Goal: Task Accomplishment & Management: Manage account settings

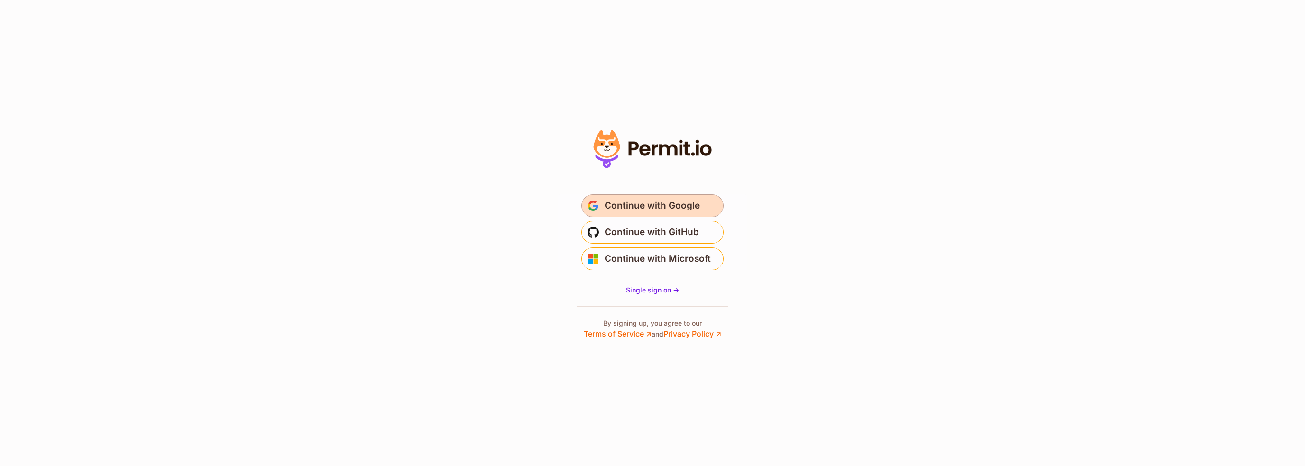
click at [643, 211] on span "Continue with Google" at bounding box center [651, 205] width 95 height 15
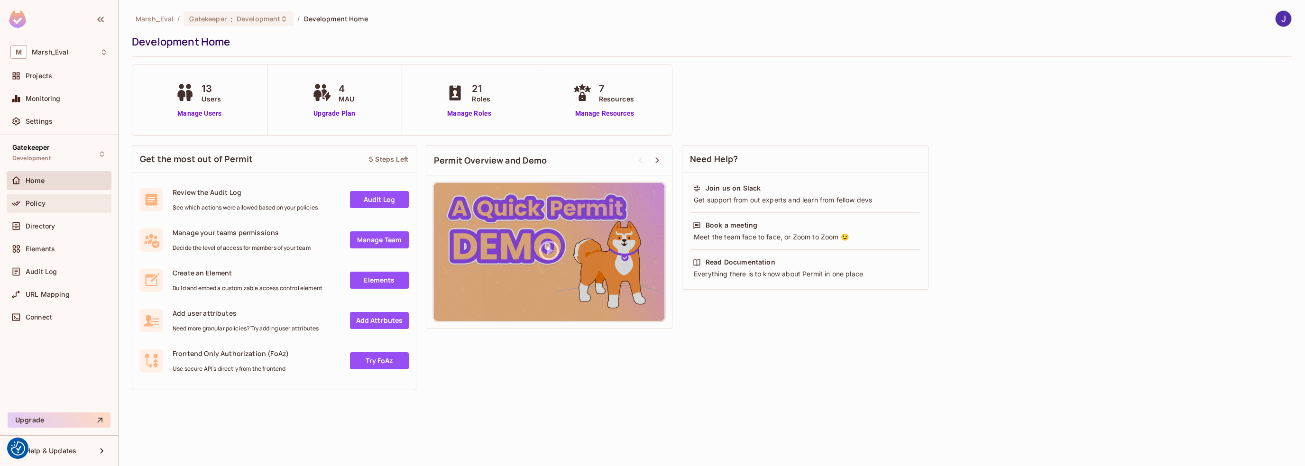
click at [37, 204] on span "Policy" at bounding box center [36, 204] width 20 height 8
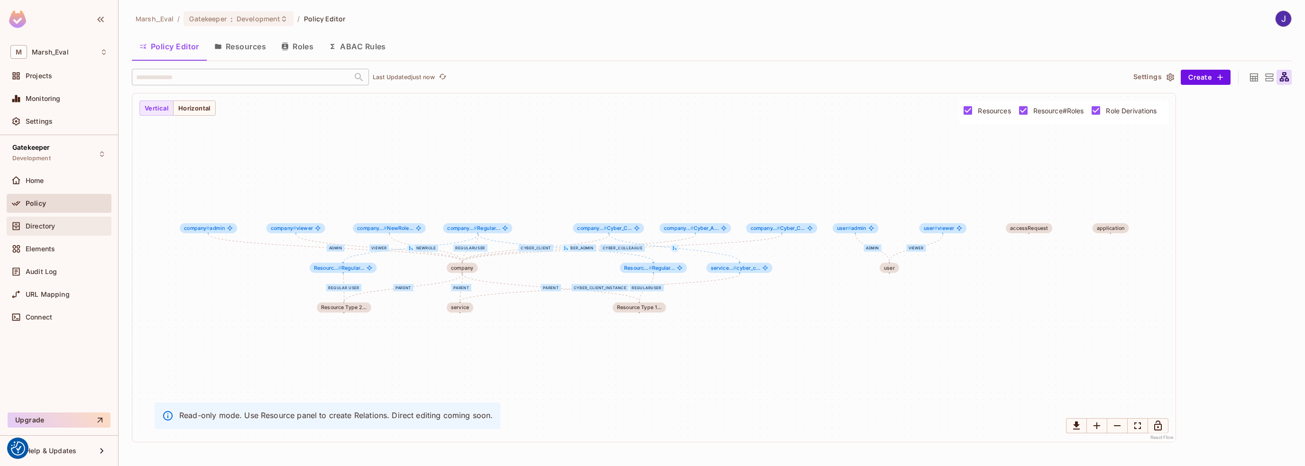
click at [35, 224] on span "Directory" at bounding box center [40, 226] width 29 height 8
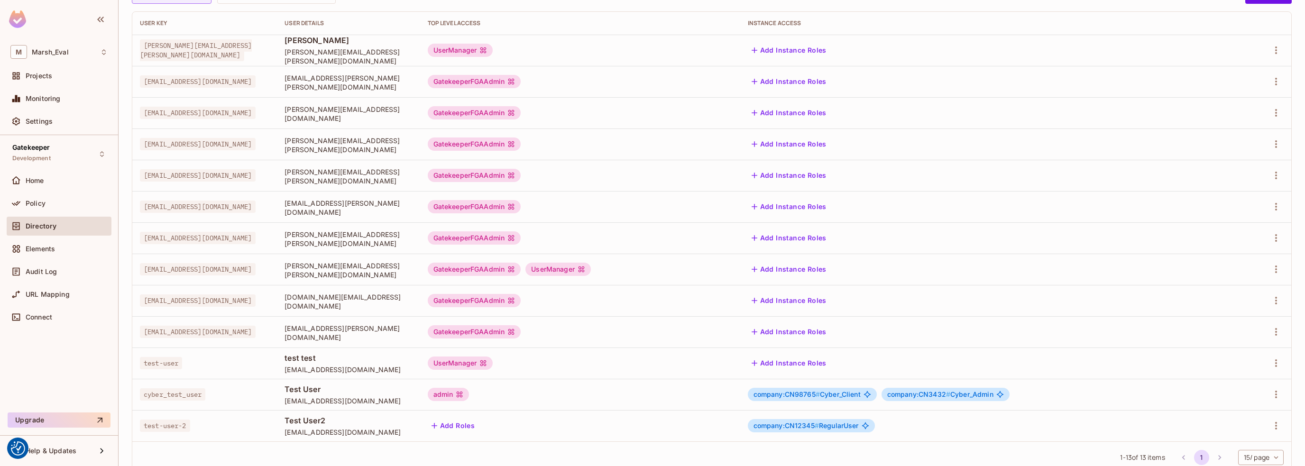
scroll to position [133, 0]
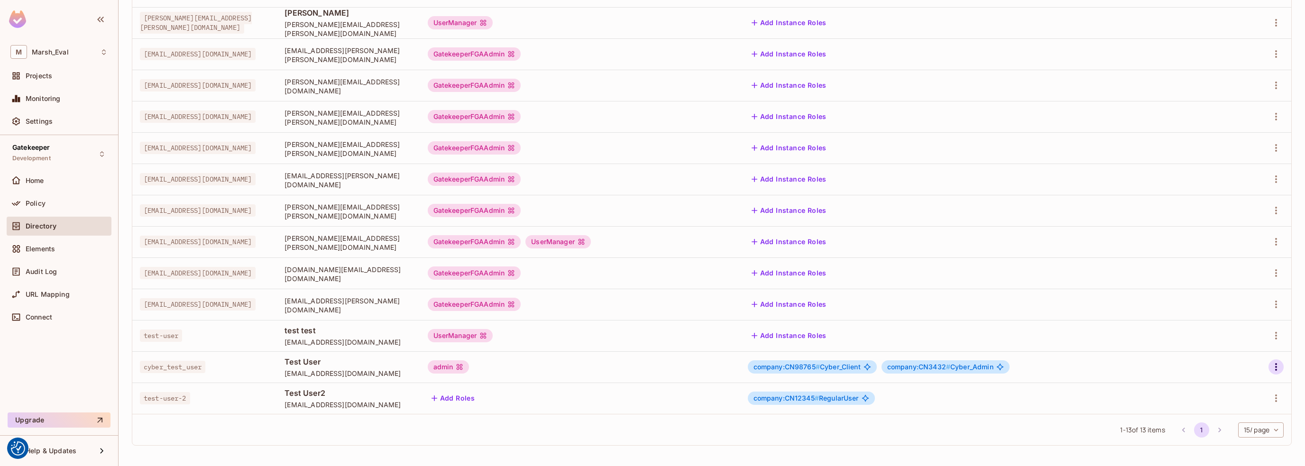
click at [1275, 366] on icon "button" at bounding box center [1276, 367] width 2 height 8
click at [1227, 408] on div "Edit Attributes" at bounding box center [1235, 408] width 47 height 9
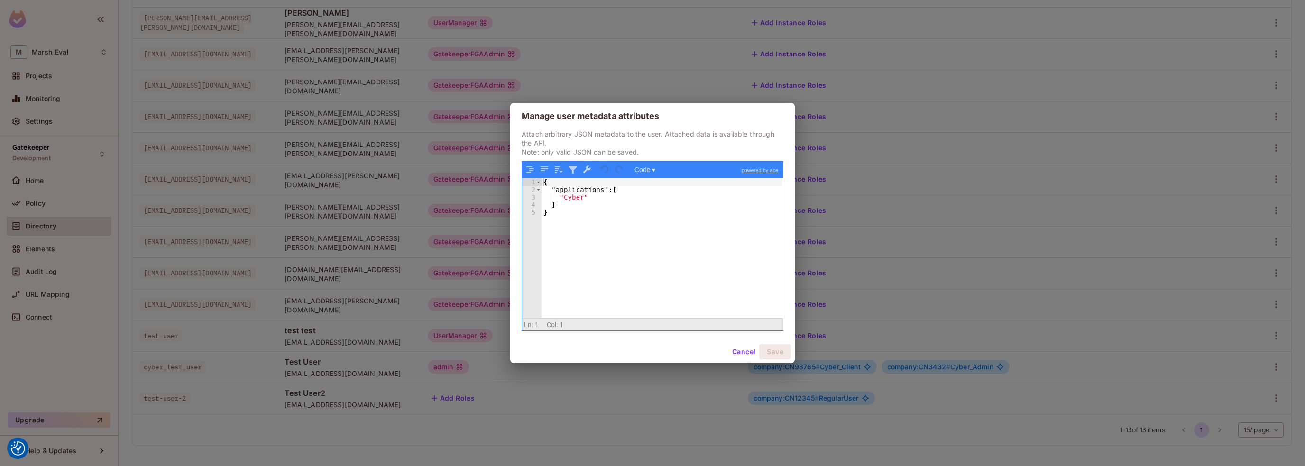
click at [612, 199] on div "{ "applications" : [ "Cyber" ] }" at bounding box center [661, 255] width 241 height 155
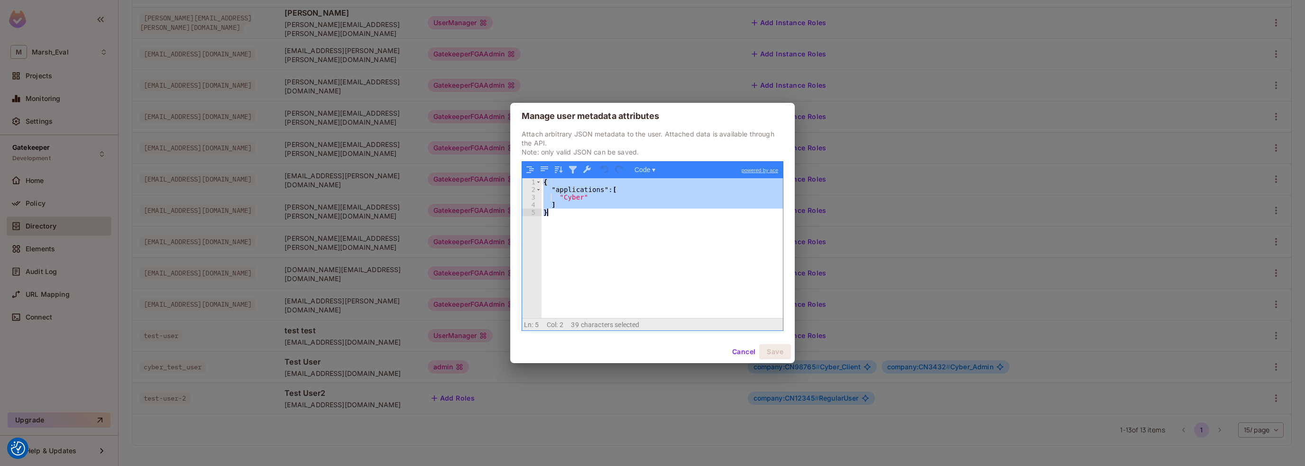
drag, startPoint x: 544, startPoint y: 182, endPoint x: 567, endPoint y: 220, distance: 44.2
click at [567, 220] on div "{ "applications" : [ "Cyber" ] }" at bounding box center [661, 255] width 241 height 155
click at [652, 166] on button "Code ▾" at bounding box center [644, 170] width 27 height 12
click at [660, 195] on div "Tree" at bounding box center [660, 194] width 57 height 11
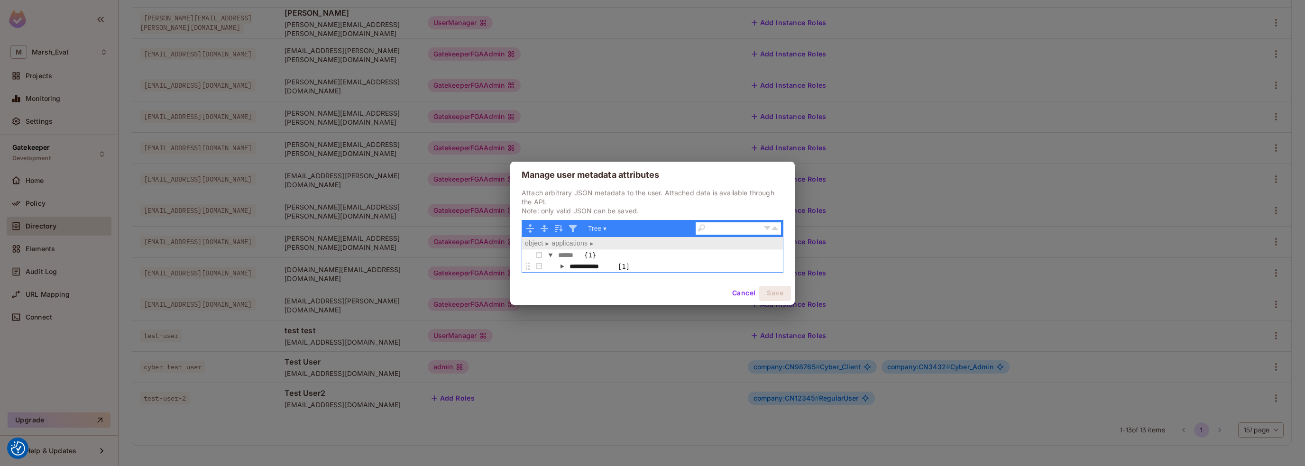
click at [561, 266] on button "button" at bounding box center [561, 266] width 11 height 11
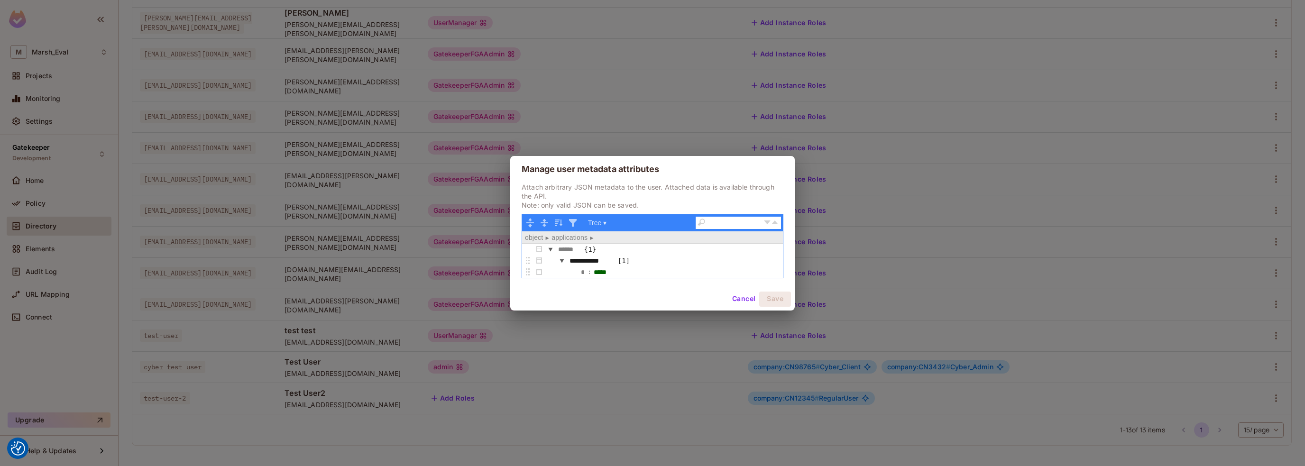
click at [740, 297] on button "Cancel" at bounding box center [743, 299] width 31 height 15
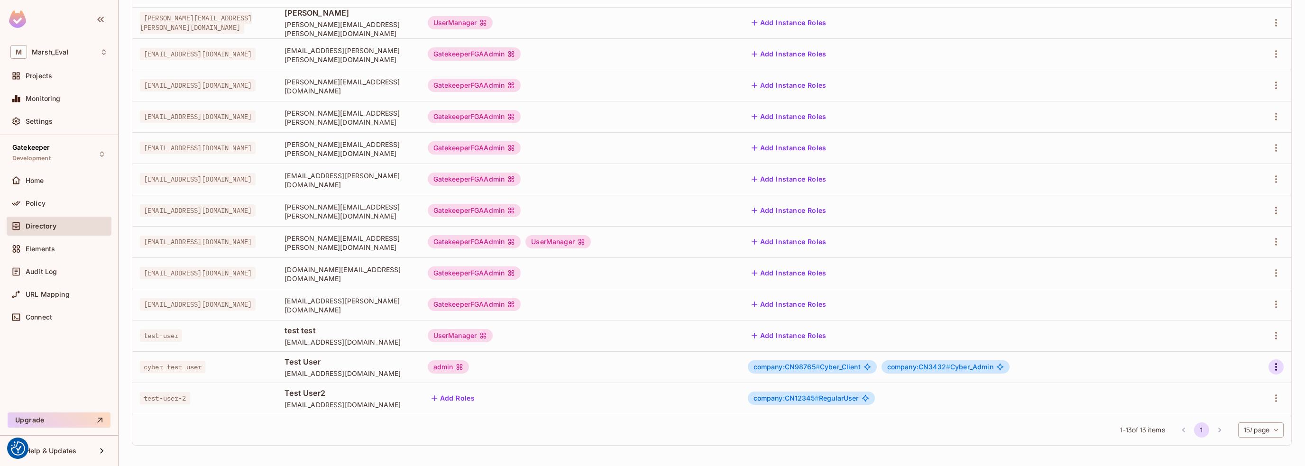
click at [1270, 364] on icon "button" at bounding box center [1275, 366] width 11 height 11
click at [1217, 386] on div "Edit" at bounding box center [1218, 388] width 13 height 9
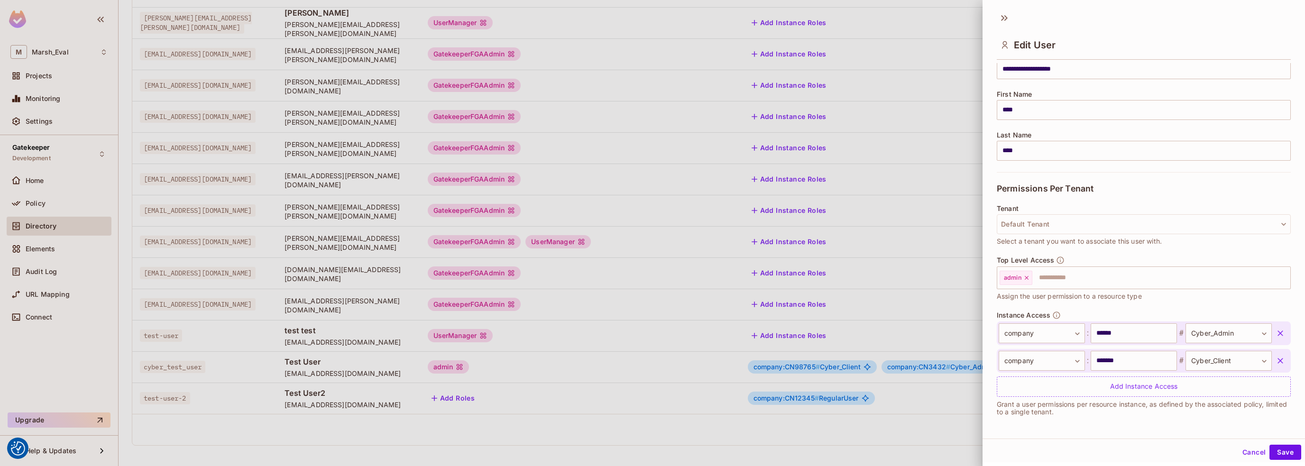
scroll to position [1, 0]
click at [1069, 330] on body "We use cookies to enhance your browsing experience, serve personalized ads or c…" at bounding box center [652, 233] width 1305 height 466
click at [1175, 196] on div at bounding box center [652, 233] width 1305 height 466
click at [890, 369] on div at bounding box center [652, 233] width 1305 height 466
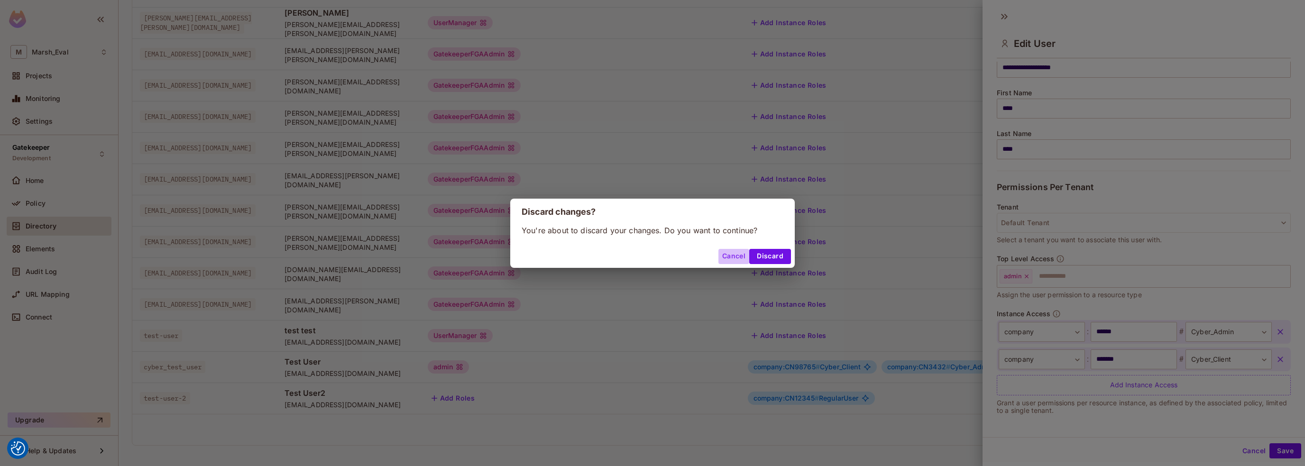
click at [730, 255] on button "Cancel" at bounding box center [733, 256] width 31 height 15
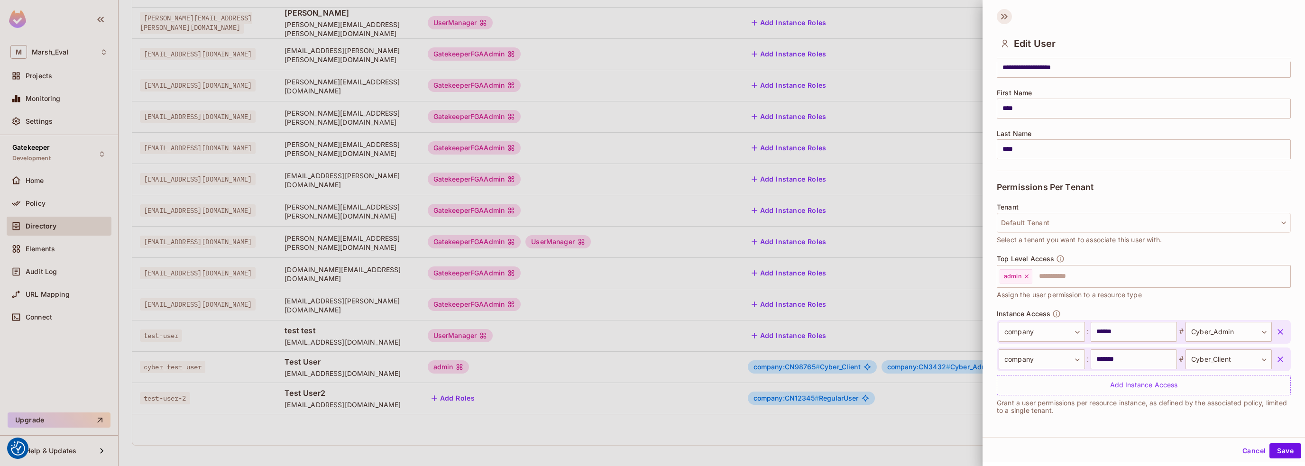
click at [1007, 20] on icon at bounding box center [1004, 16] width 15 height 15
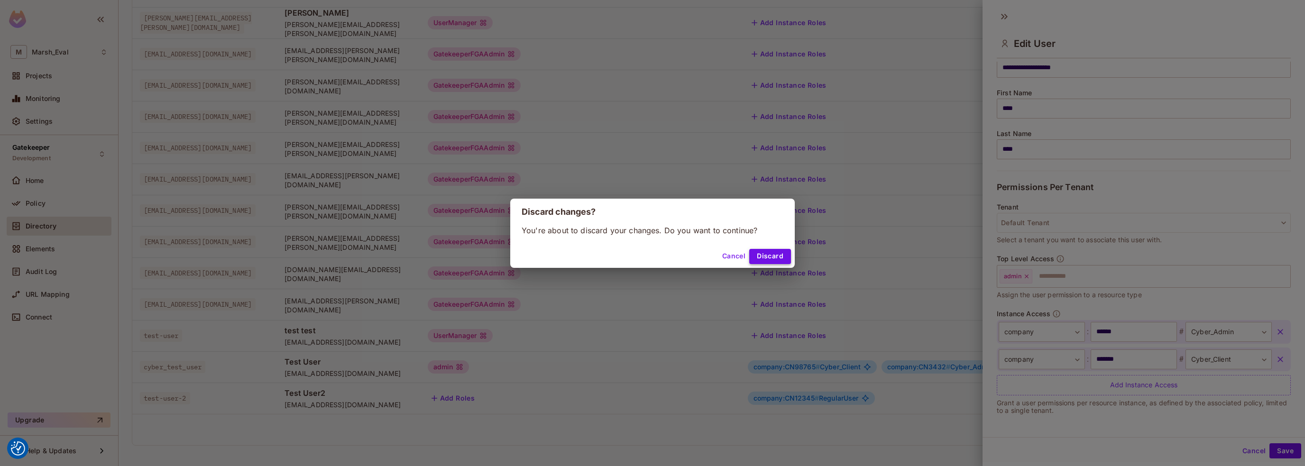
click at [762, 256] on button "Discard" at bounding box center [770, 256] width 42 height 15
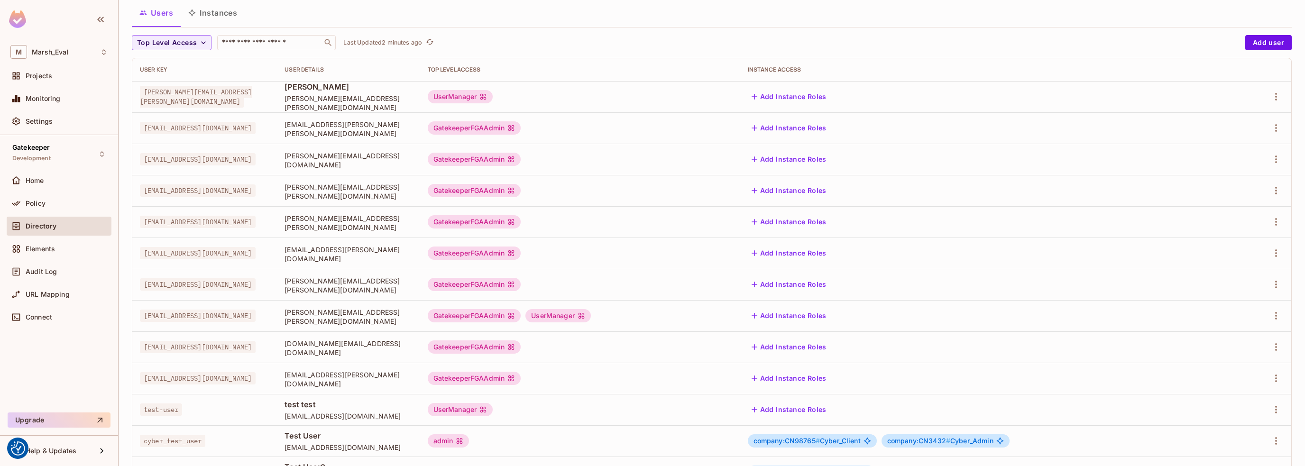
scroll to position [0, 0]
